Goal: Information Seeking & Learning: Find specific fact

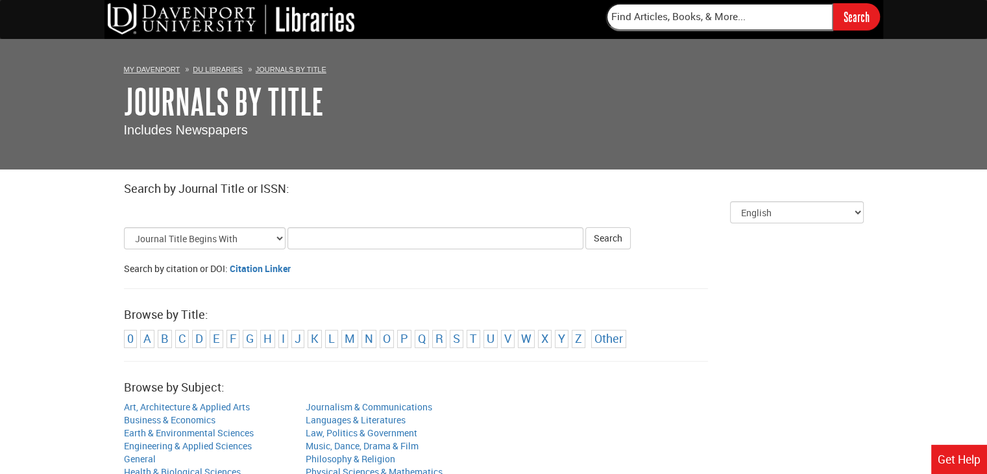
click at [385, 237] on input "Title Search Criteria" at bounding box center [435, 238] width 296 height 22
type input "jacc"
click at [611, 232] on button "Search" at bounding box center [607, 238] width 45 height 22
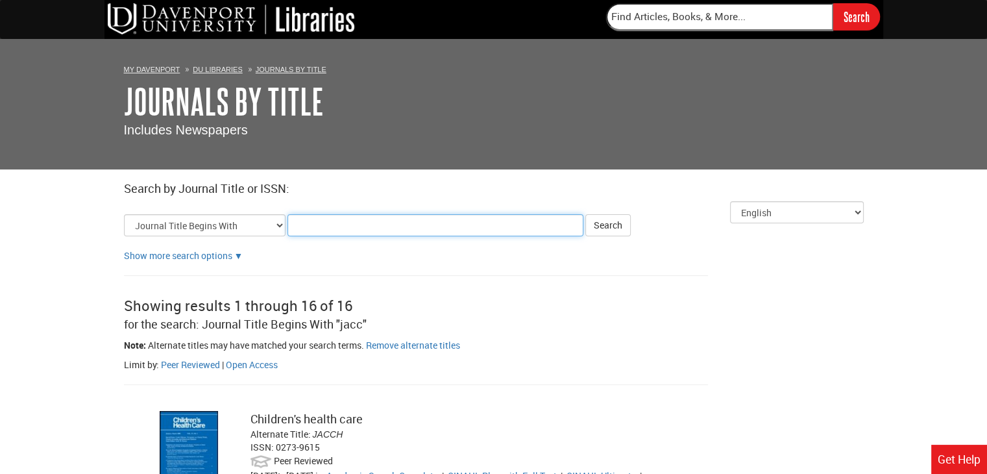
click at [371, 228] on input "Title Search Criteria" at bounding box center [435, 225] width 296 height 22
type input "jacc journals"
click button "Search" at bounding box center [607, 225] width 45 height 22
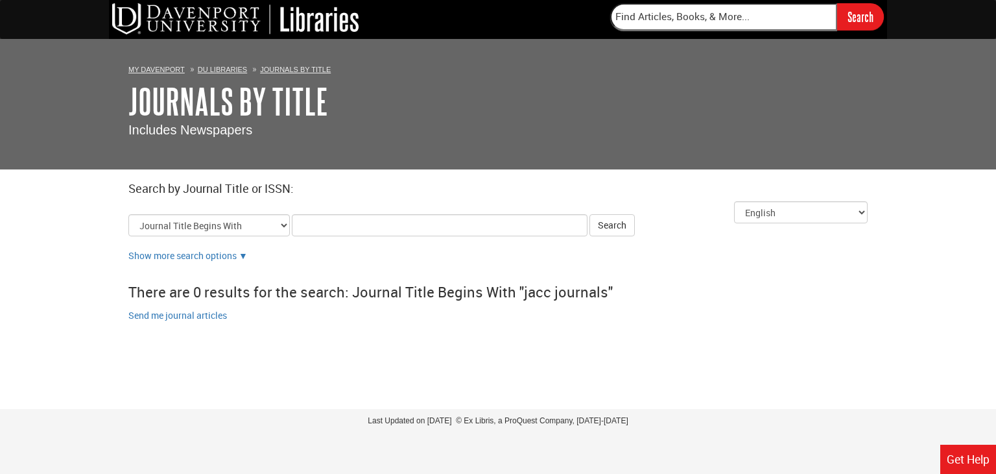
click at [69, 250] on body "DU Libraries Search My [PERSON_NAME] DU Libraries Journals By Title Journals By…" at bounding box center [498, 161] width 996 height 322
